Goal: Transaction & Acquisition: Subscribe to service/newsletter

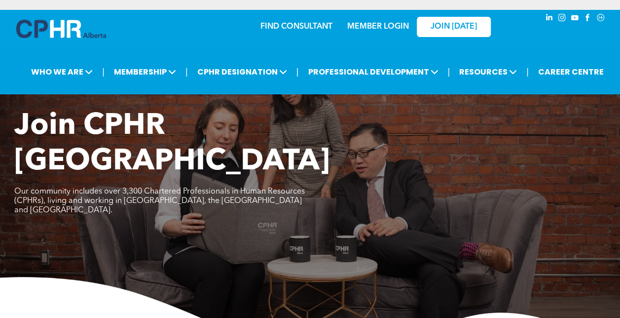
click at [378, 26] on link "MEMBER LOGIN" at bounding box center [378, 27] width 62 height 8
click at [381, 30] on link "MEMBER LOGIN" at bounding box center [378, 27] width 62 height 8
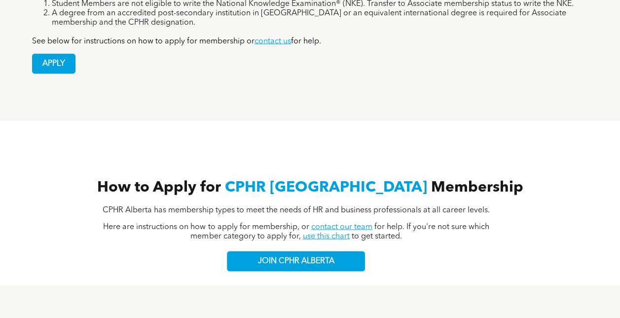
scroll to position [937, 0]
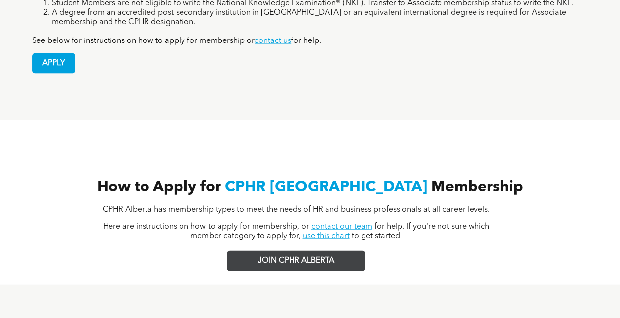
click at [267, 256] on span "JOIN CPHR ALBERTA" at bounding box center [296, 260] width 76 height 9
click at [289, 256] on span "JOIN CPHR ALBERTA" at bounding box center [296, 260] width 76 height 9
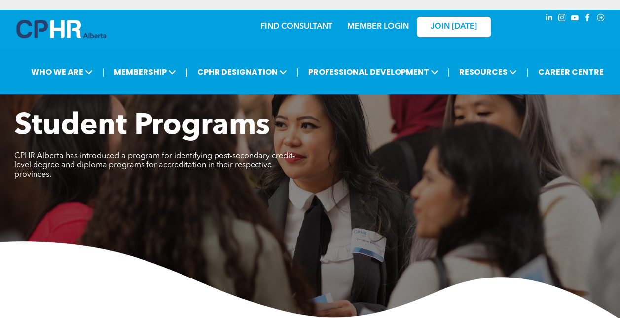
click at [391, 26] on link "MEMBER LOGIN" at bounding box center [378, 27] width 62 height 8
